Goal: Navigation & Orientation: Go to known website

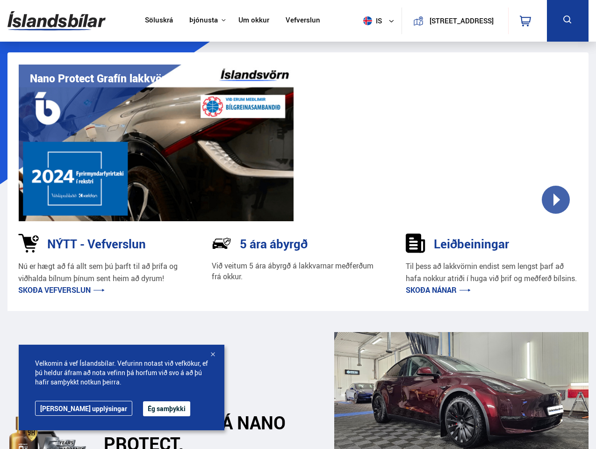
click at [57, 21] on img at bounding box center [56, 21] width 98 height 30
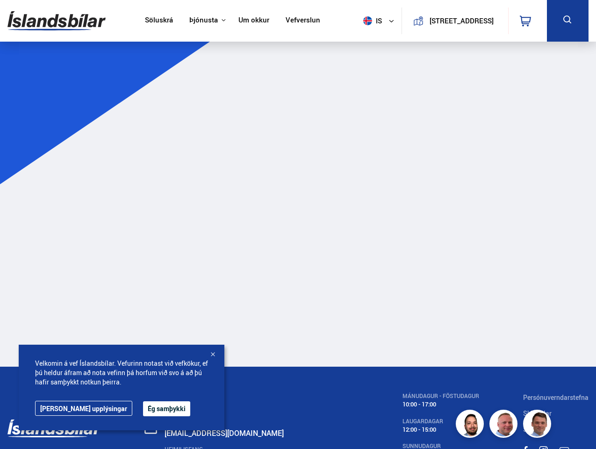
click at [370, 21] on span "is" at bounding box center [371, 20] width 23 height 9
click at [528, 21] on icon at bounding box center [525, 20] width 11 height 11
click at [568, 21] on icon at bounding box center [568, 20] width 12 height 12
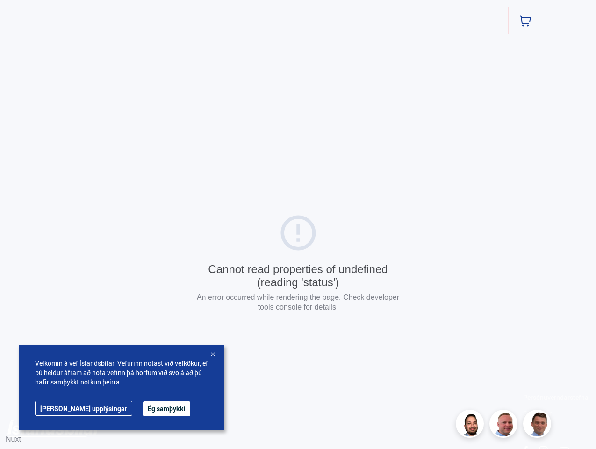
click at [143, 409] on button "Ég samþykki" at bounding box center [166, 408] width 47 height 15
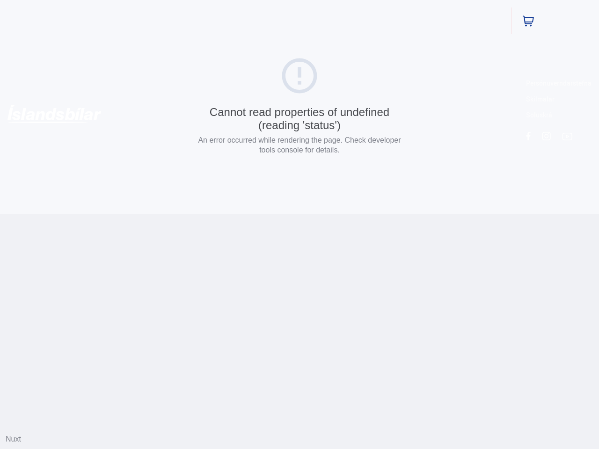
click at [213, 214] on html "Söluskrá Þjónusta Íslandsbílar [DOMAIN_NAME] Íslandsvörn Leiðbeiningar Um okkur…" at bounding box center [299, 107] width 599 height 214
